Goal: Task Accomplishment & Management: Use online tool/utility

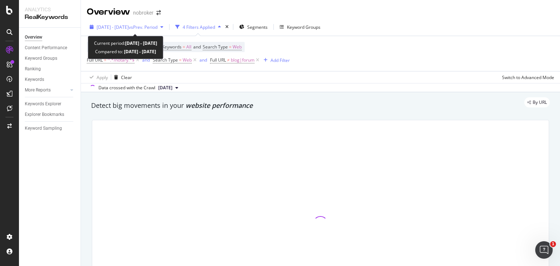
click at [136, 22] on div "2025 Jan. 1st - Jan. 27th vs Prev. Period" at bounding box center [126, 27] width 79 height 11
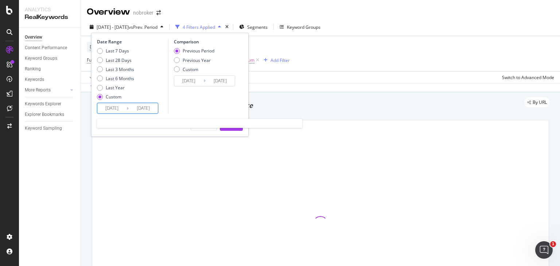
click at [120, 107] on input "2025/01/01" at bounding box center [111, 108] width 29 height 10
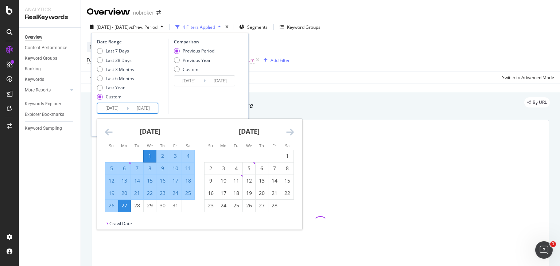
click at [116, 106] on input "2025/01/01" at bounding box center [111, 108] width 29 height 10
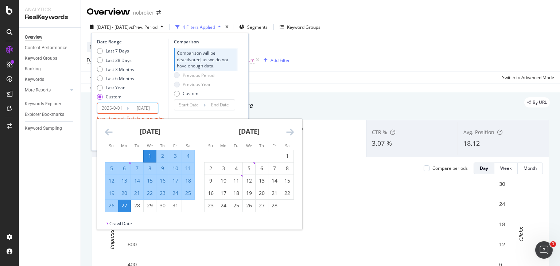
type input "2025/01/01"
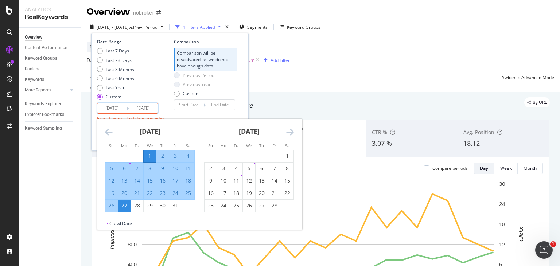
type input "[DATE]"
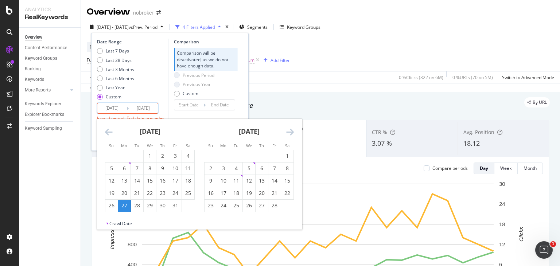
click at [292, 131] on icon "Move forward to switch to the next month." at bounding box center [290, 132] width 8 height 9
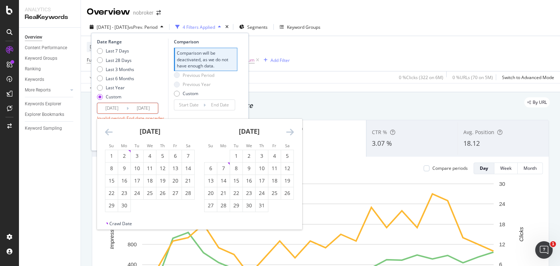
click at [292, 131] on icon "Move forward to switch to the next month." at bounding box center [290, 132] width 8 height 9
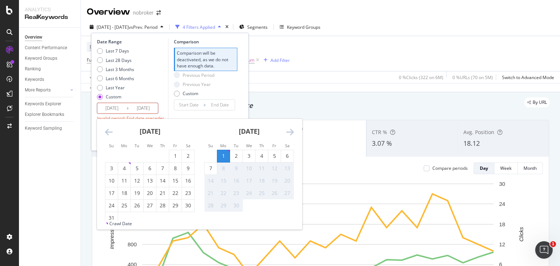
click at [292, 131] on icon "Move forward to switch to the next month." at bounding box center [290, 132] width 8 height 9
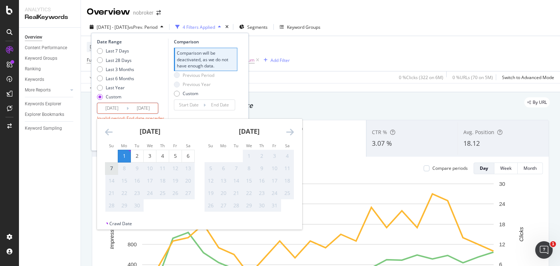
click at [111, 168] on div "7" at bounding box center [111, 168] width 12 height 7
type input "[DATE]"
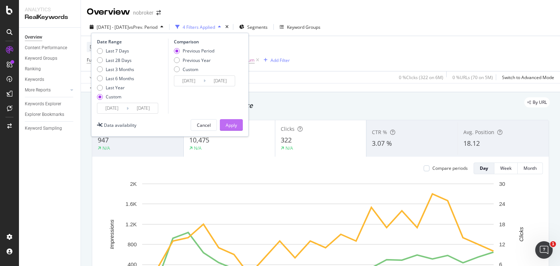
click at [230, 122] on div "Apply" at bounding box center [231, 125] width 11 height 6
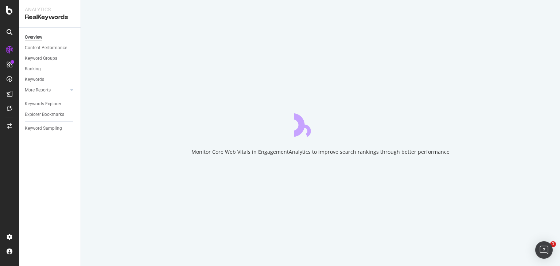
click at [0, 43] on div at bounding box center [9, 133] width 19 height 266
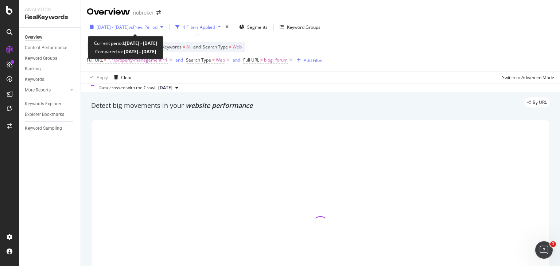
click at [129, 27] on span "2025 Jan. 1st - Jan. 27th" at bounding box center [113, 27] width 32 height 6
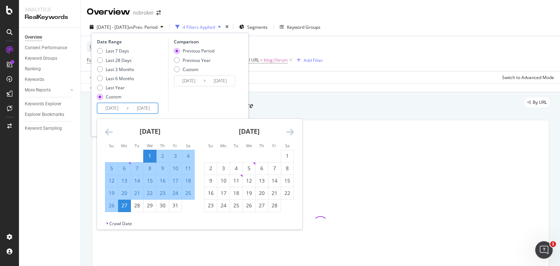
click at [120, 105] on input "2025/01/01" at bounding box center [111, 108] width 29 height 10
click at [116, 107] on input "2025/01/01" at bounding box center [111, 108] width 29 height 10
type input "2025/01/01"
type input "[DATE]"
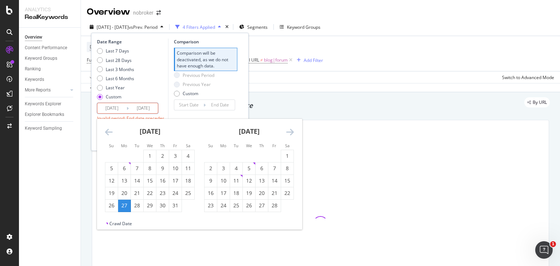
click at [148, 106] on input "[DATE]" at bounding box center [143, 108] width 29 height 10
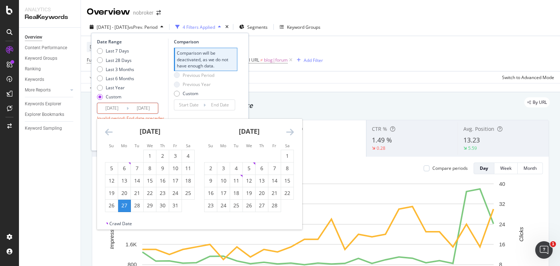
click at [155, 107] on input "2025/09/27" at bounding box center [143, 108] width 29 height 10
click at [288, 132] on icon "Move forward to switch to the next month." at bounding box center [290, 132] width 8 height 9
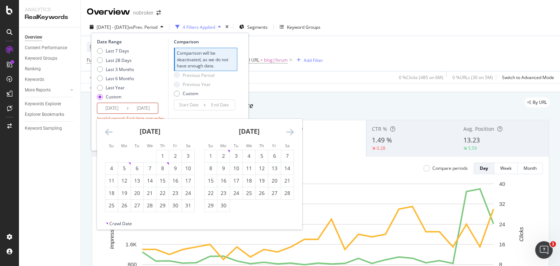
click at [288, 132] on icon "Move forward to switch to the next month." at bounding box center [290, 132] width 8 height 9
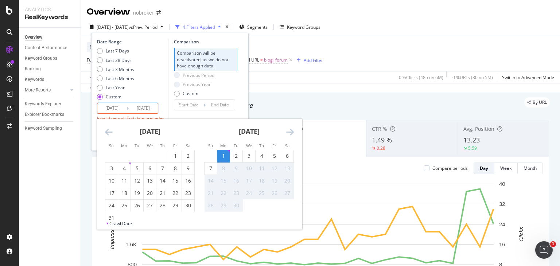
click at [288, 132] on icon "Move forward to switch to the next month." at bounding box center [290, 132] width 8 height 9
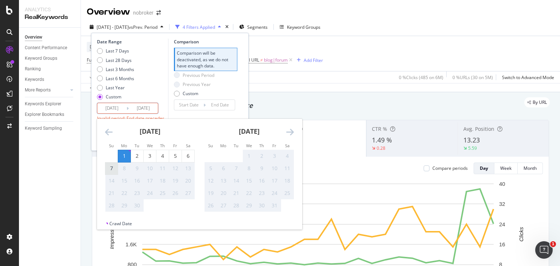
click at [115, 169] on div "7" at bounding box center [111, 168] width 12 height 7
type input "[DATE]"
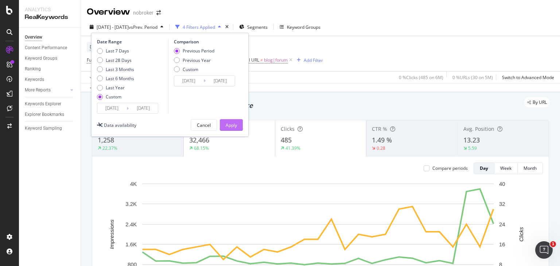
click at [224, 126] on button "Apply" at bounding box center [231, 125] width 23 height 12
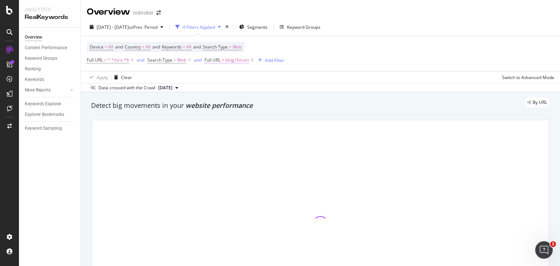
click at [235, 60] on span "blog|forum" at bounding box center [237, 60] width 24 height 10
click at [244, 89] on input "blog|forum" at bounding box center [245, 91] width 69 height 12
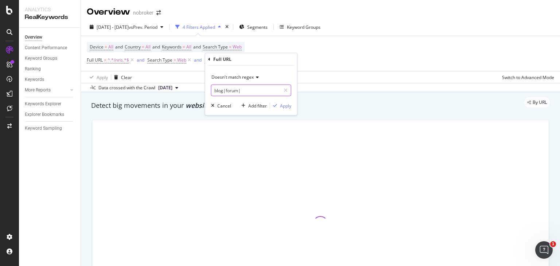
paste input "nri-guides"
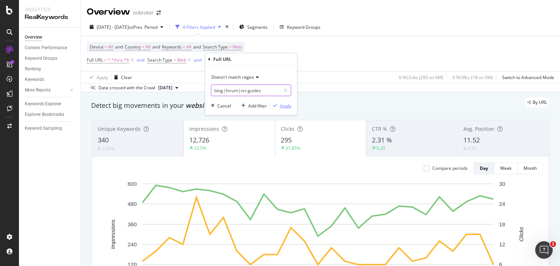
type input "blog|forum|nri-guides"
click at [281, 104] on div "Apply" at bounding box center [285, 105] width 11 height 6
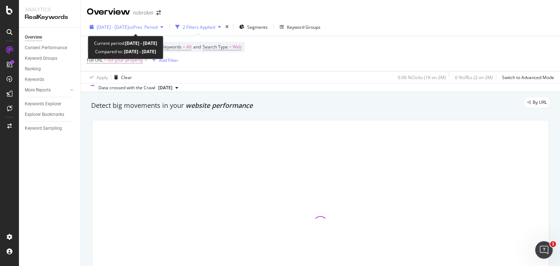
click at [149, 32] on div "[DATE] - [DATE] vs Prev. Period" at bounding box center [126, 27] width 79 height 11
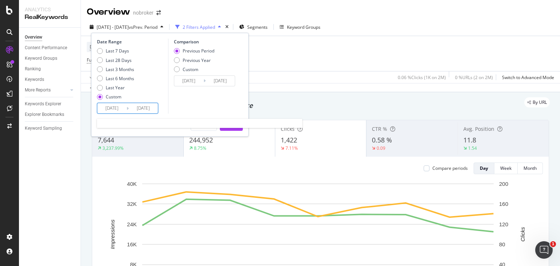
click at [116, 110] on input "[DATE]" at bounding box center [111, 108] width 29 height 10
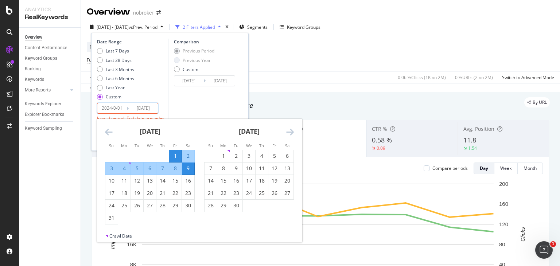
type input "[DATE]"
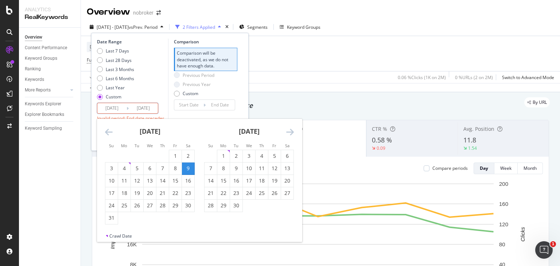
type input "[DATE]"
click at [148, 107] on input "2024/03/09" at bounding box center [143, 108] width 29 height 10
type input "2024/03/09"
type input "2024/08/23"
type input "2024/08/31"
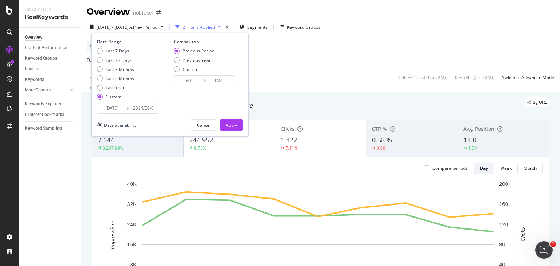
type input "2024/09/07"
type input "2024/08/25"
click at [141, 110] on input "2024/09/07" at bounding box center [143, 108] width 29 height 10
type input "[DATE]"
type input "2023/08/26"
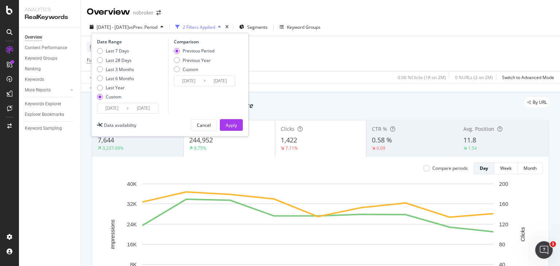
type input "[DATE]"
click at [109, 106] on input "2024/09/01" at bounding box center [111, 108] width 29 height 10
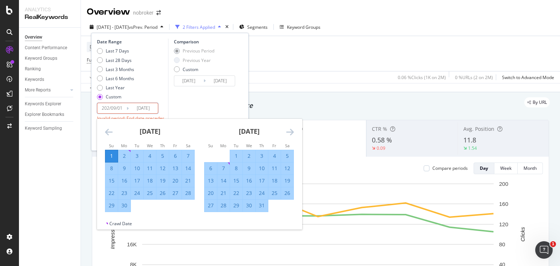
type input "2024/09/01"
type input "[DATE]"
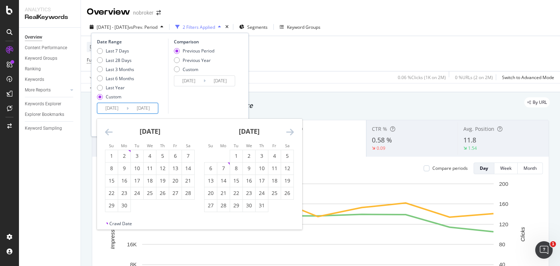
click at [179, 101] on div "Comparison Previous Period Previous Year Custom 2025/08/25 Navigate forward to …" at bounding box center [202, 76] width 69 height 75
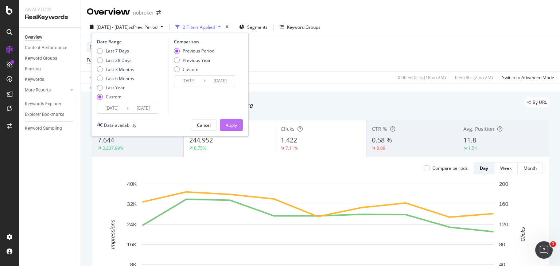
click at [237, 124] on div "Apply" at bounding box center [231, 125] width 11 height 6
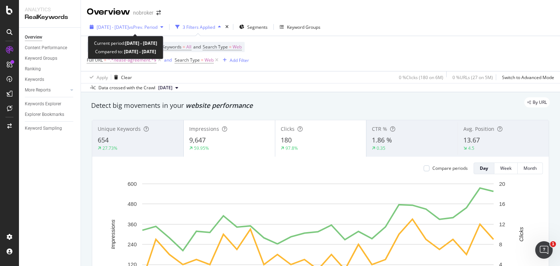
click at [145, 25] on span "vs Prev. Period" at bounding box center [143, 27] width 29 height 6
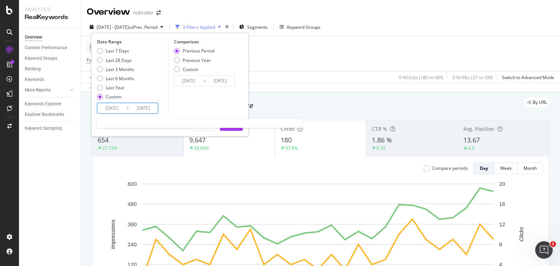
click at [114, 108] on input "[DATE]" at bounding box center [111, 108] width 29 height 10
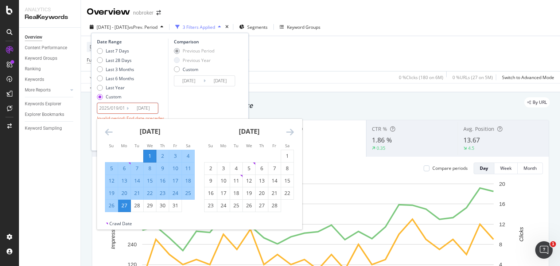
type input "[DATE]"
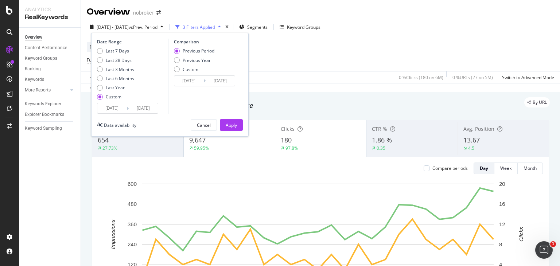
type input "[DATE]"
click at [115, 109] on input "[DATE]" at bounding box center [111, 108] width 29 height 10
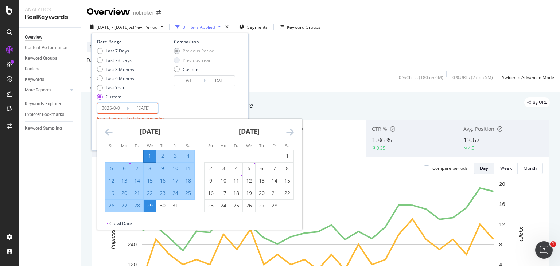
type input "[DATE]"
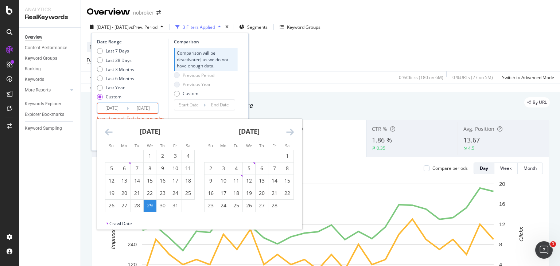
click at [148, 108] on input "[DATE]" at bounding box center [143, 108] width 29 height 10
click at [155, 108] on input "[DATE]" at bounding box center [143, 108] width 29 height 10
type input "[DATE]"
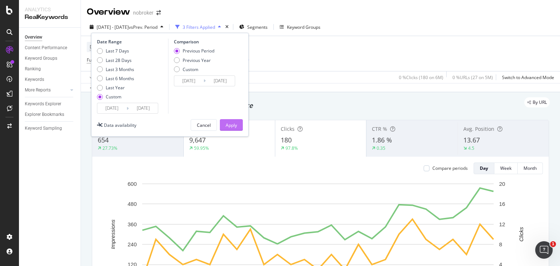
type input "[DATE]"
click at [228, 124] on div "Apply" at bounding box center [231, 125] width 11 height 6
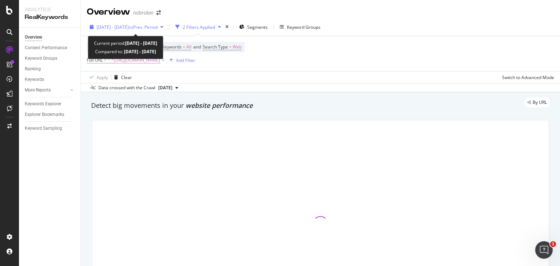
click at [129, 25] on span "[DATE] - [DATE]" at bounding box center [113, 27] width 32 height 6
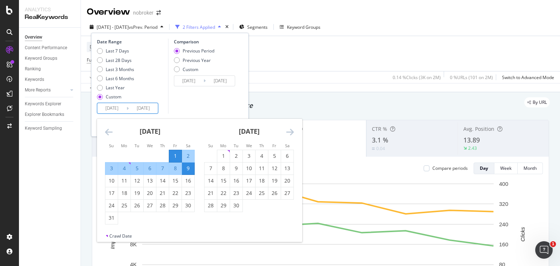
click at [115, 106] on input "[DATE]" at bounding box center [111, 108] width 29 height 10
click at [110, 107] on input "[DATE]" at bounding box center [111, 108] width 29 height 10
type input "[DATE]"
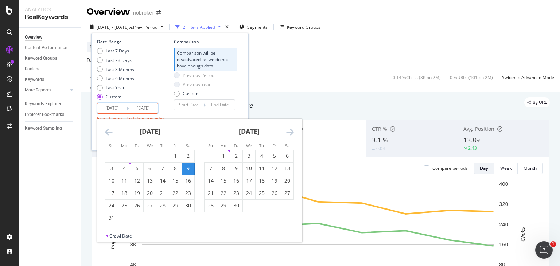
click at [116, 108] on input "[DATE]" at bounding box center [111, 108] width 29 height 10
type input "[DATE]"
click at [147, 107] on input "[DATE]" at bounding box center [143, 108] width 29 height 10
click at [141, 108] on input "2024/09/09" at bounding box center [143, 108] width 29 height 10
click at [153, 108] on input "[DATE]" at bounding box center [143, 108] width 29 height 10
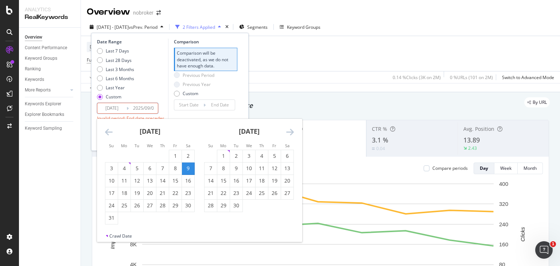
type input "[DATE]"
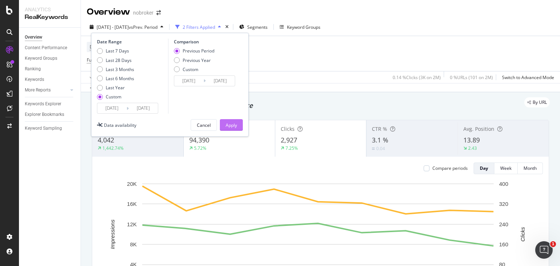
type input "[DATE]"
click at [234, 125] on div "Apply" at bounding box center [231, 125] width 11 height 6
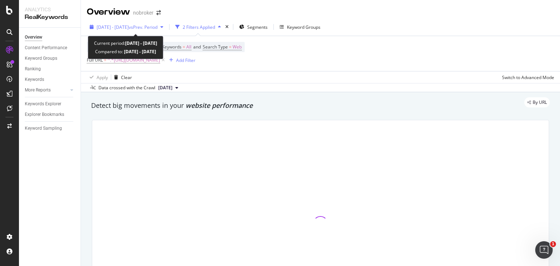
click at [129, 27] on span "[DATE] - [DATE]" at bounding box center [113, 27] width 32 height 6
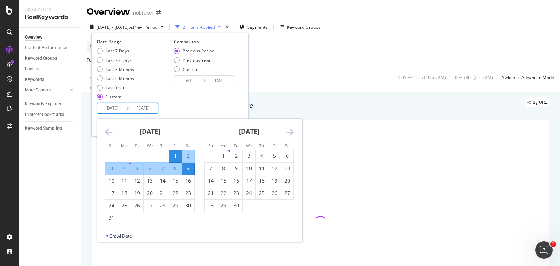
click at [109, 107] on input "[DATE]" at bounding box center [111, 108] width 29 height 10
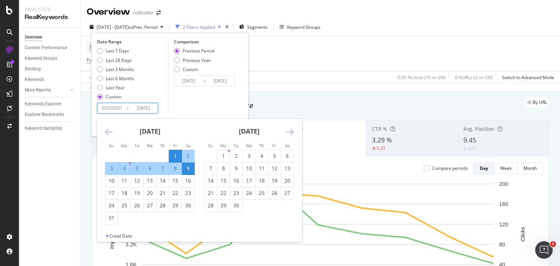
type input "[DATE]"
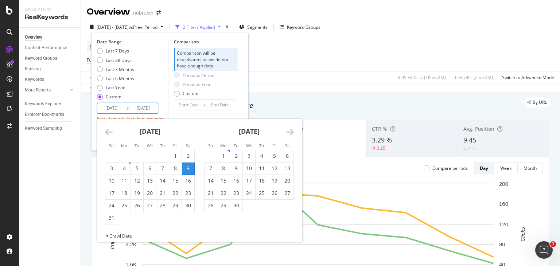
click at [116, 107] on input "[DATE]" at bounding box center [111, 108] width 29 height 10
type input "2025/01/01"
click at [122, 108] on input "2025/01/01" at bounding box center [111, 108] width 29 height 10
click at [143, 107] on input "[DATE]" at bounding box center [143, 108] width 29 height 10
type input "[DATE]"
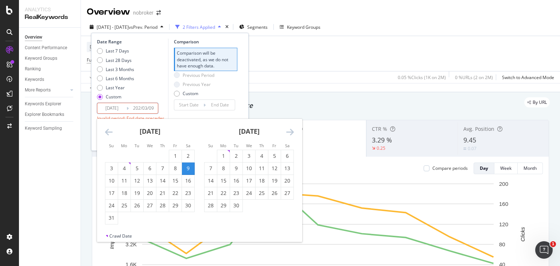
type input "2024/10/25"
type input "2024/12/31"
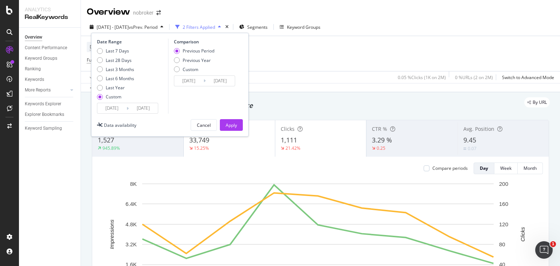
click at [148, 107] on input "[DATE]" at bounding box center [143, 108] width 29 height 10
type input "2025/01/09"
type input "2024/12/23"
click at [155, 108] on input "[DATE]" at bounding box center [143, 108] width 29 height 10
type input "[DATE]"
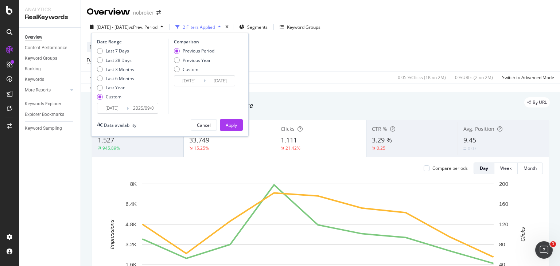
type input "2024/04/26"
type input "[DATE]"
click at [118, 108] on input "2025/01/01" at bounding box center [111, 108] width 29 height 10
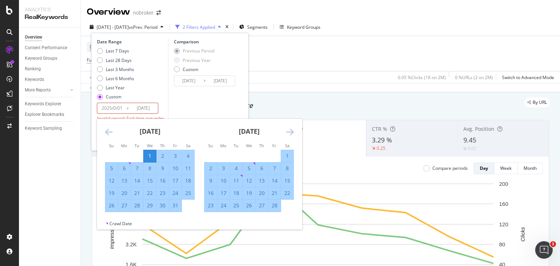
type input "2025/01/01"
type input "[DATE]"
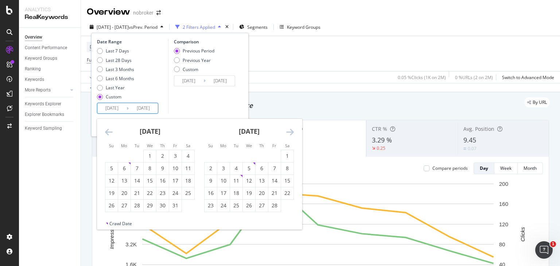
type input "[DATE]"
click at [181, 105] on div "Comparison Previous Period Previous Year Custom 2025/08/25 Navigate forward to …" at bounding box center [202, 76] width 69 height 75
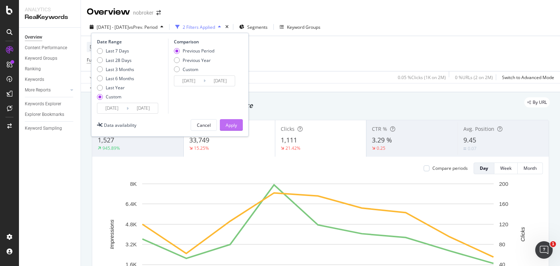
click at [235, 125] on div "Apply" at bounding box center [231, 125] width 11 height 6
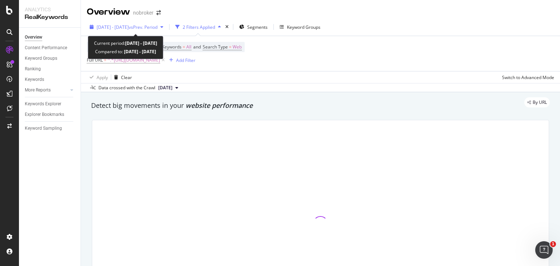
click at [159, 23] on div "[DATE] - [DATE] vs Prev. Period" at bounding box center [126, 27] width 79 height 11
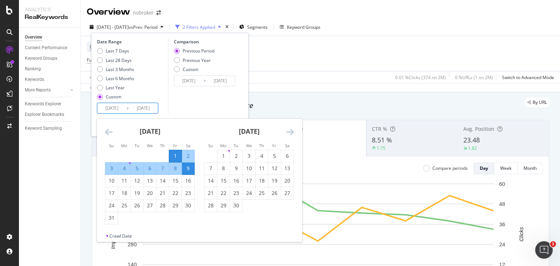
click at [109, 108] on input "[DATE]" at bounding box center [111, 108] width 29 height 10
type input "[DATE]"
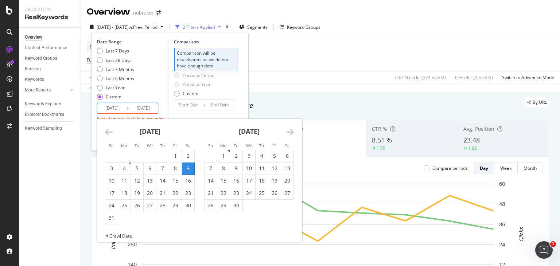
click at [115, 108] on input "[DATE]" at bounding box center [111, 108] width 29 height 10
type input "[DATE]"
click at [143, 107] on input "[DATE]" at bounding box center [143, 108] width 29 height 10
click at [147, 108] on input "[DATE]" at bounding box center [143, 108] width 29 height 10
click at [155, 108] on input "[DATE]" at bounding box center [143, 108] width 29 height 10
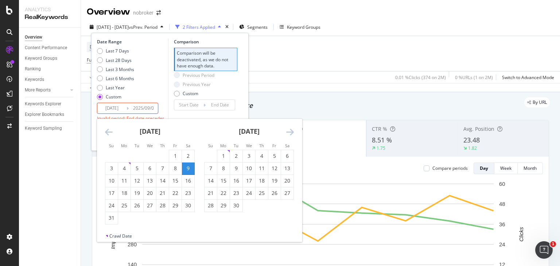
type input "[DATE]"
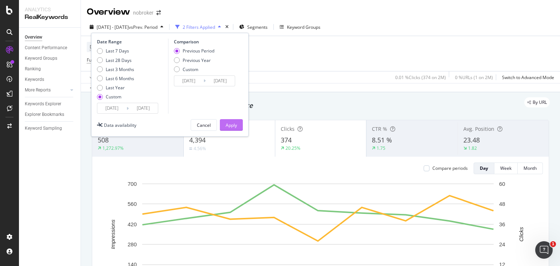
type input "[DATE]"
click at [236, 120] on div "Apply" at bounding box center [231, 125] width 11 height 11
